Goal: Task Accomplishment & Management: Manage account settings

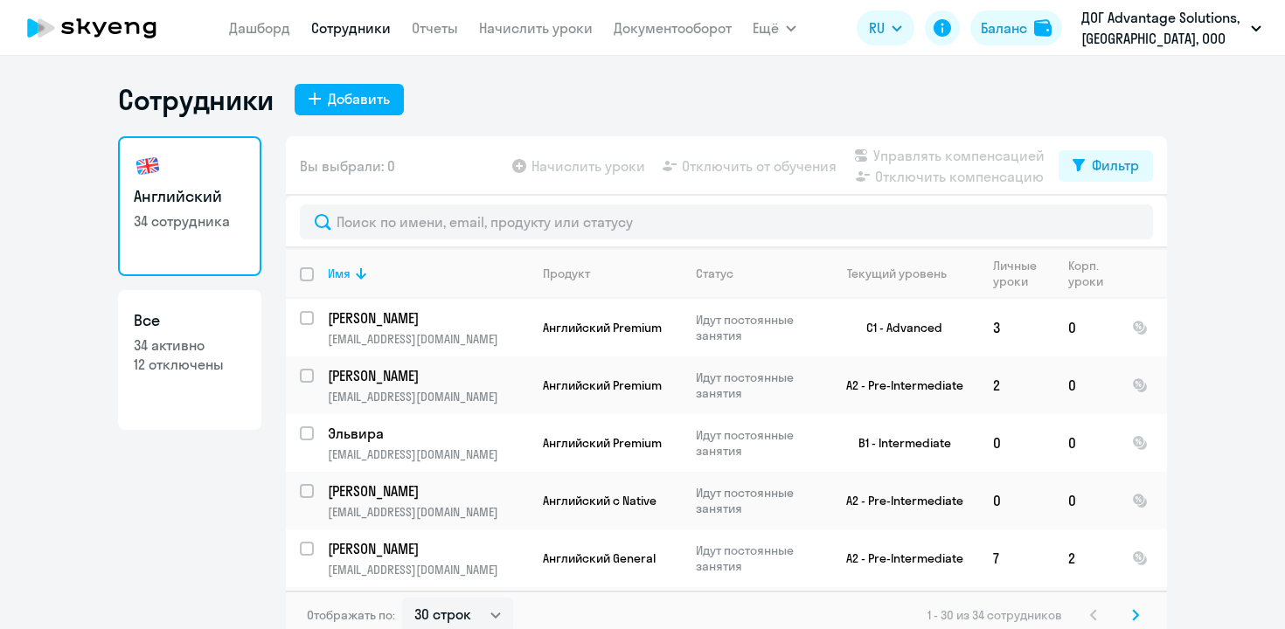
select select "30"
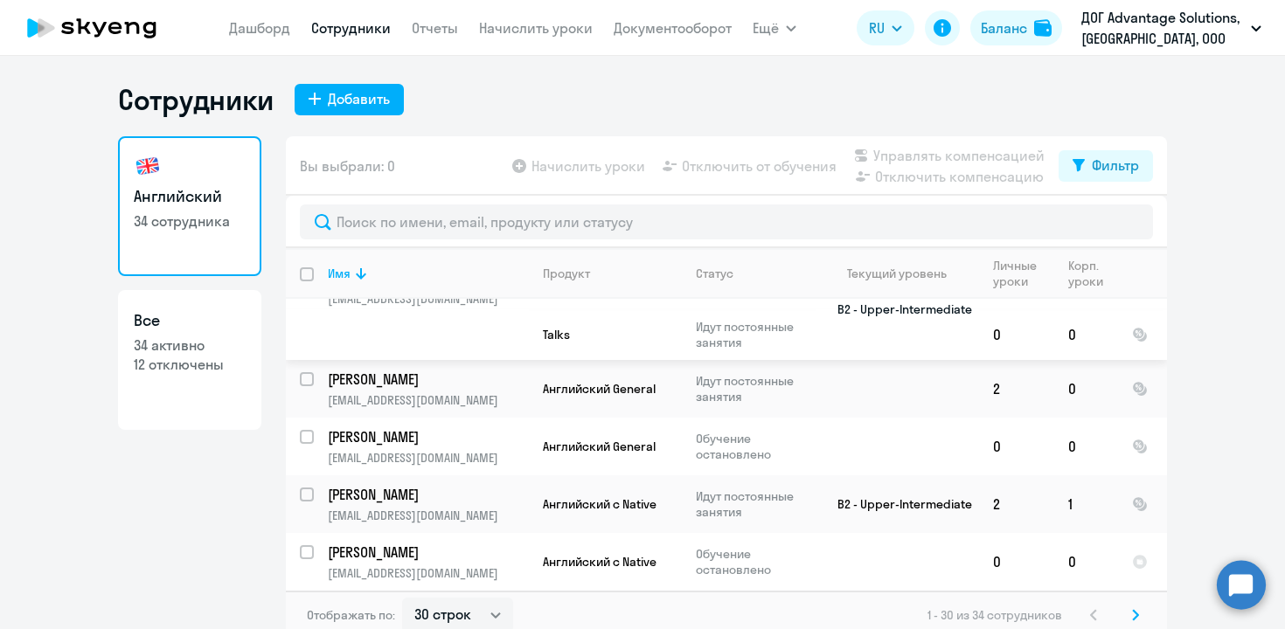
scroll to position [1587, 0]
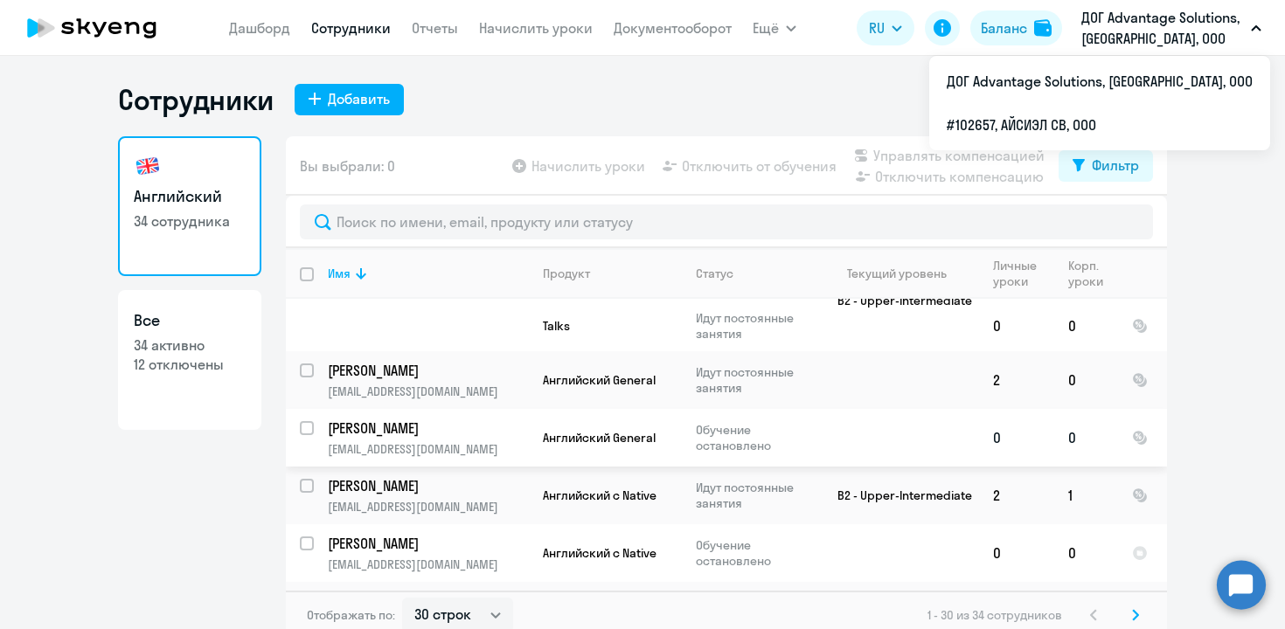
click at [308, 421] on input "select row 42033884" at bounding box center [317, 438] width 35 height 35
checkbox input "true"
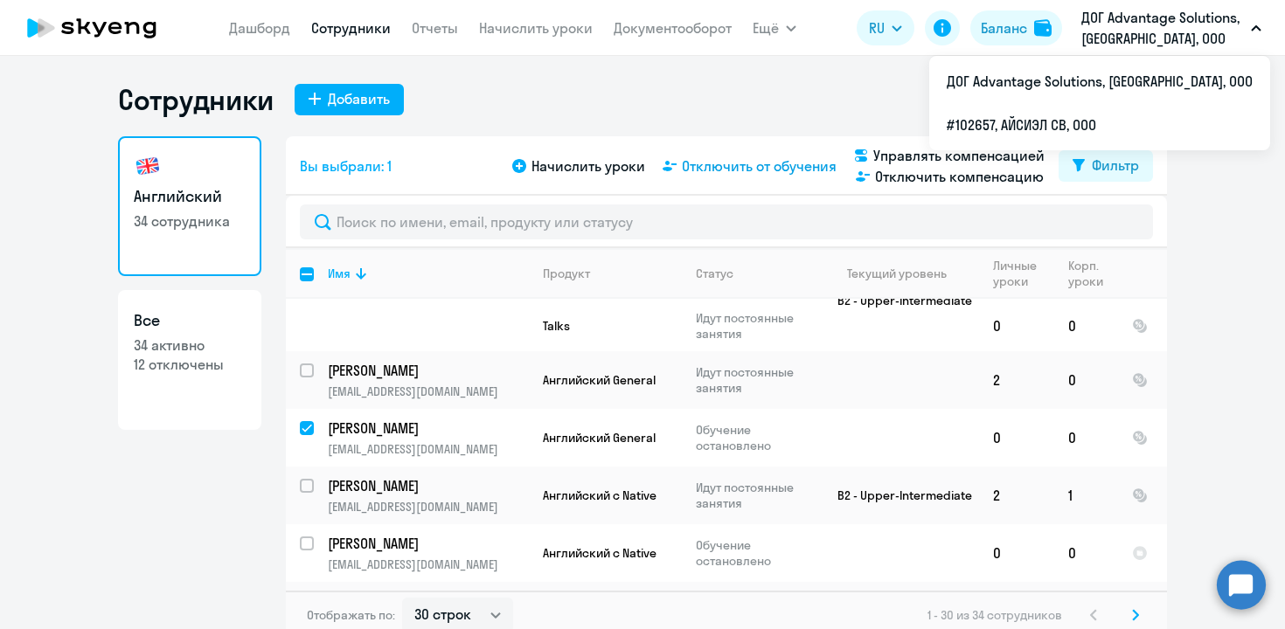
click at [775, 163] on span "Отключить от обучения" at bounding box center [759, 166] width 155 height 21
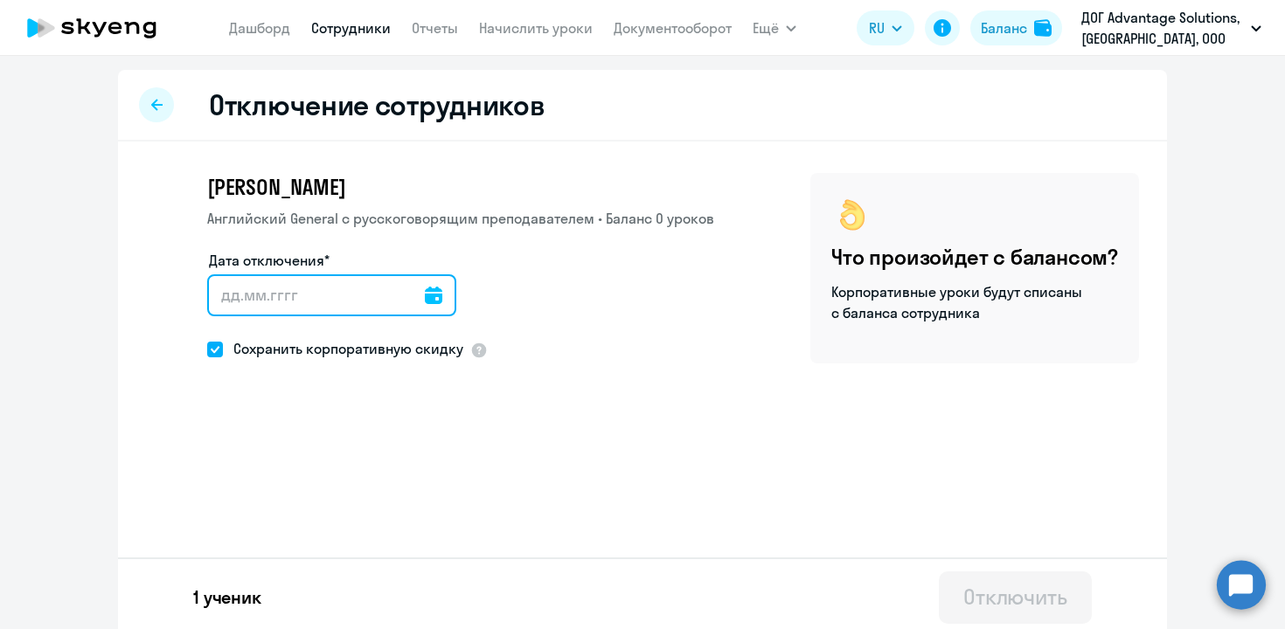
click at [320, 305] on input "Дата отключения*" at bounding box center [331, 295] width 249 height 42
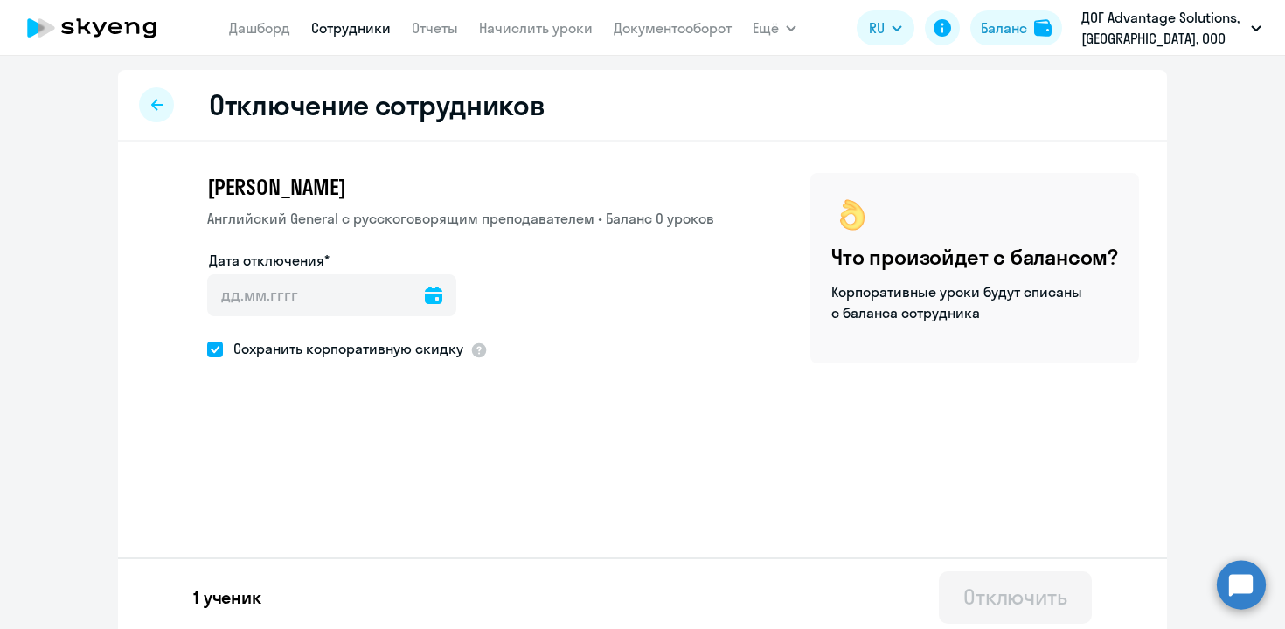
click at [425, 294] on icon at bounding box center [433, 295] width 17 height 17
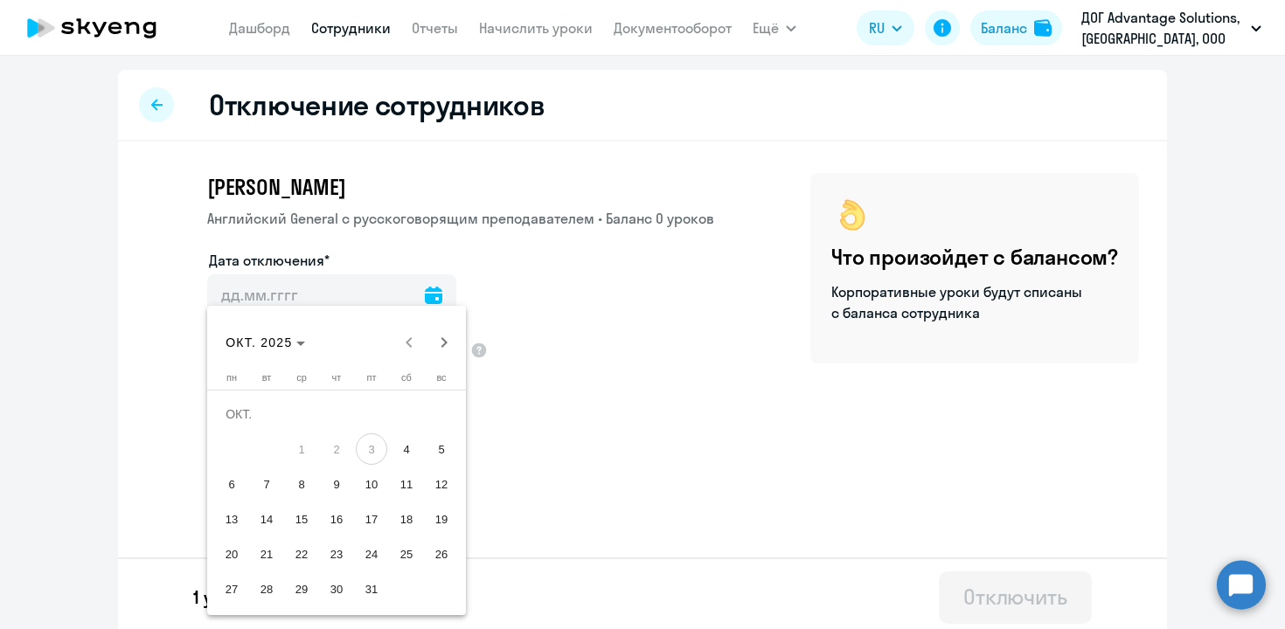
click at [378, 480] on span "10" at bounding box center [371, 483] width 31 height 31
type input "[DATE]"
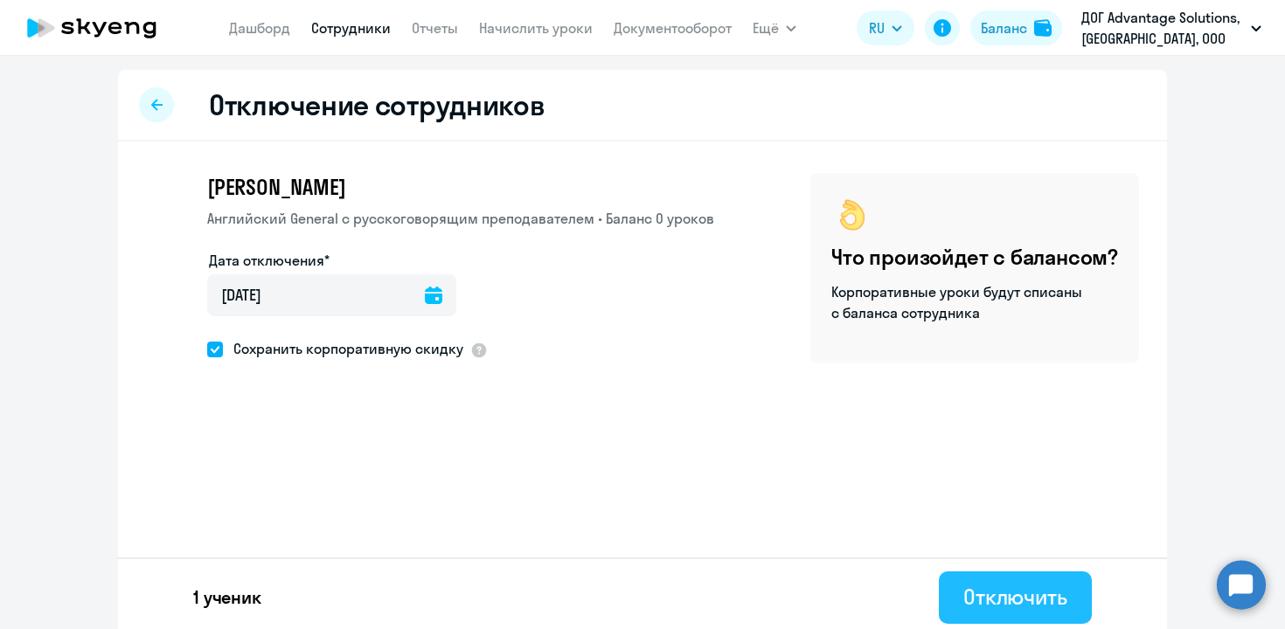
click at [991, 597] on div "Отключить" at bounding box center [1015, 597] width 104 height 28
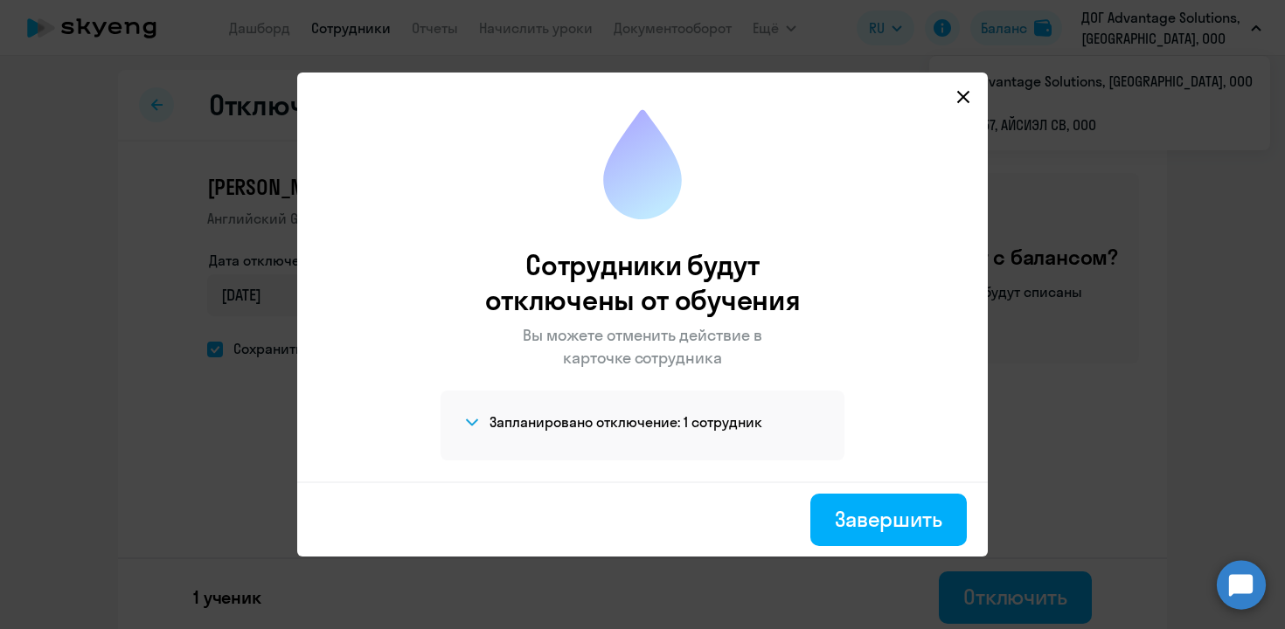
click at [957, 100] on icon at bounding box center [963, 97] width 14 height 14
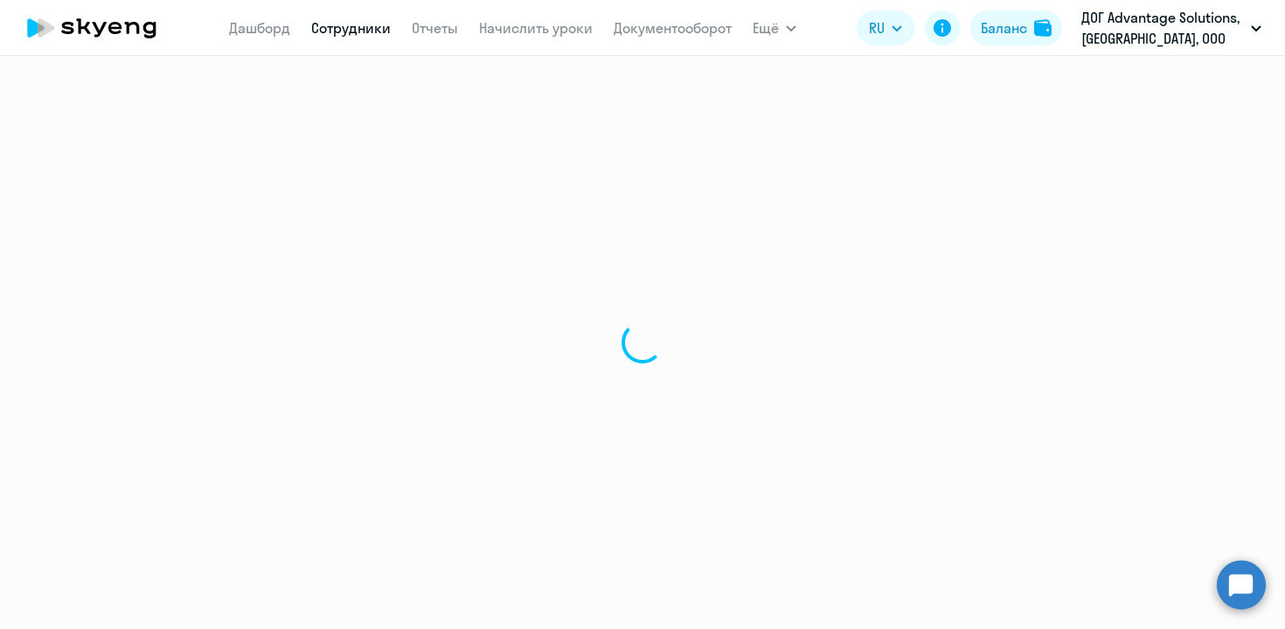
select select "30"
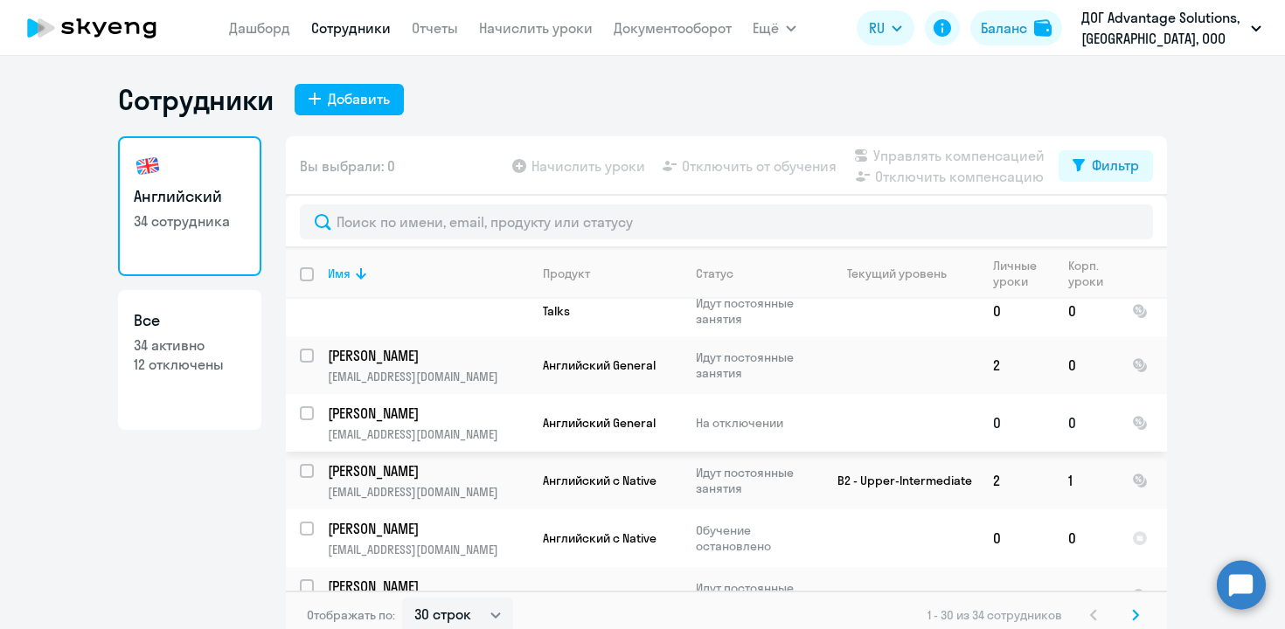
scroll to position [10, 0]
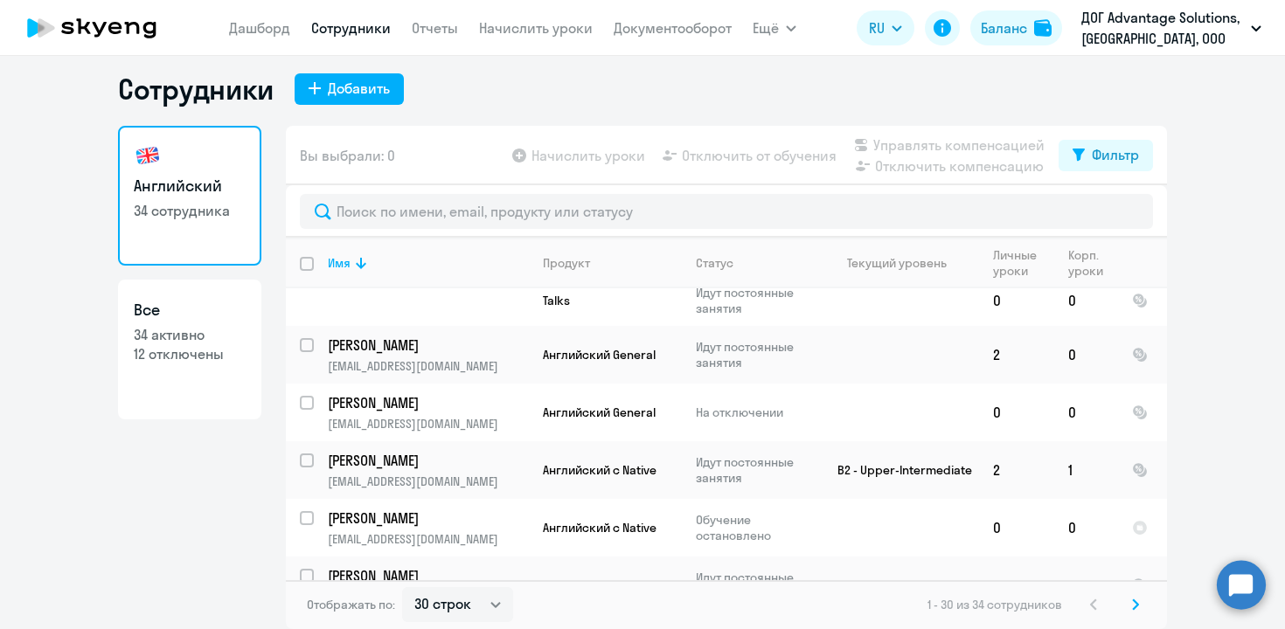
click at [1130, 599] on svg-icon at bounding box center [1135, 604] width 21 height 21
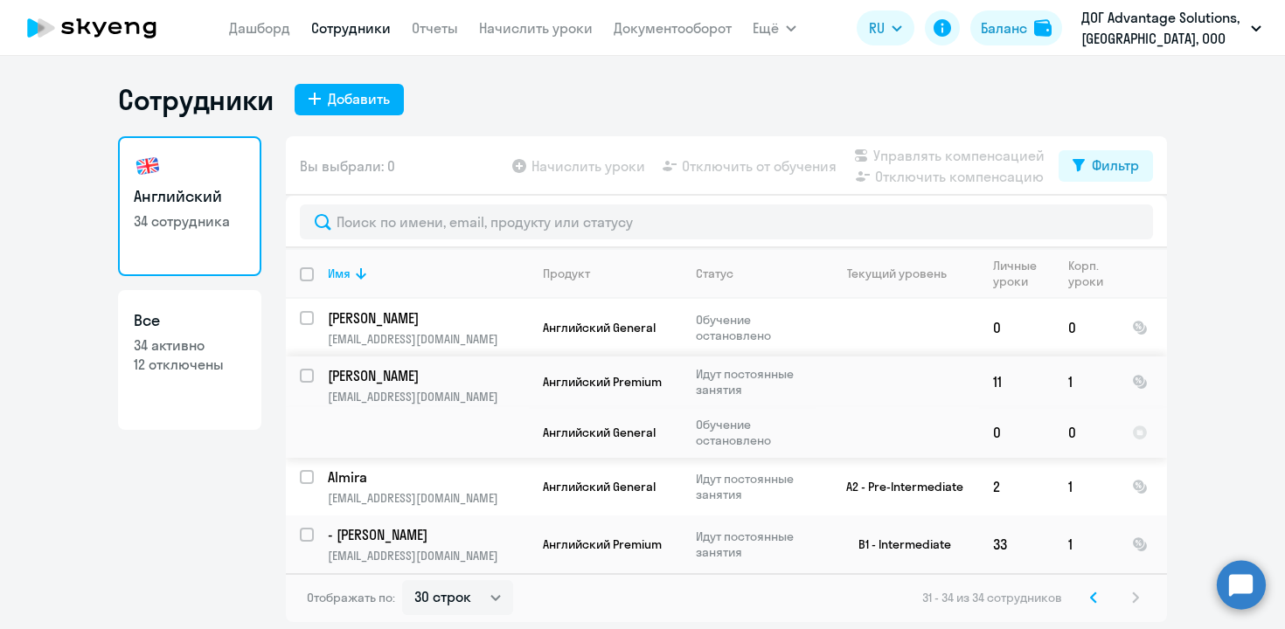
scroll to position [0, 0]
